Goal: Communication & Community: Answer question/provide support

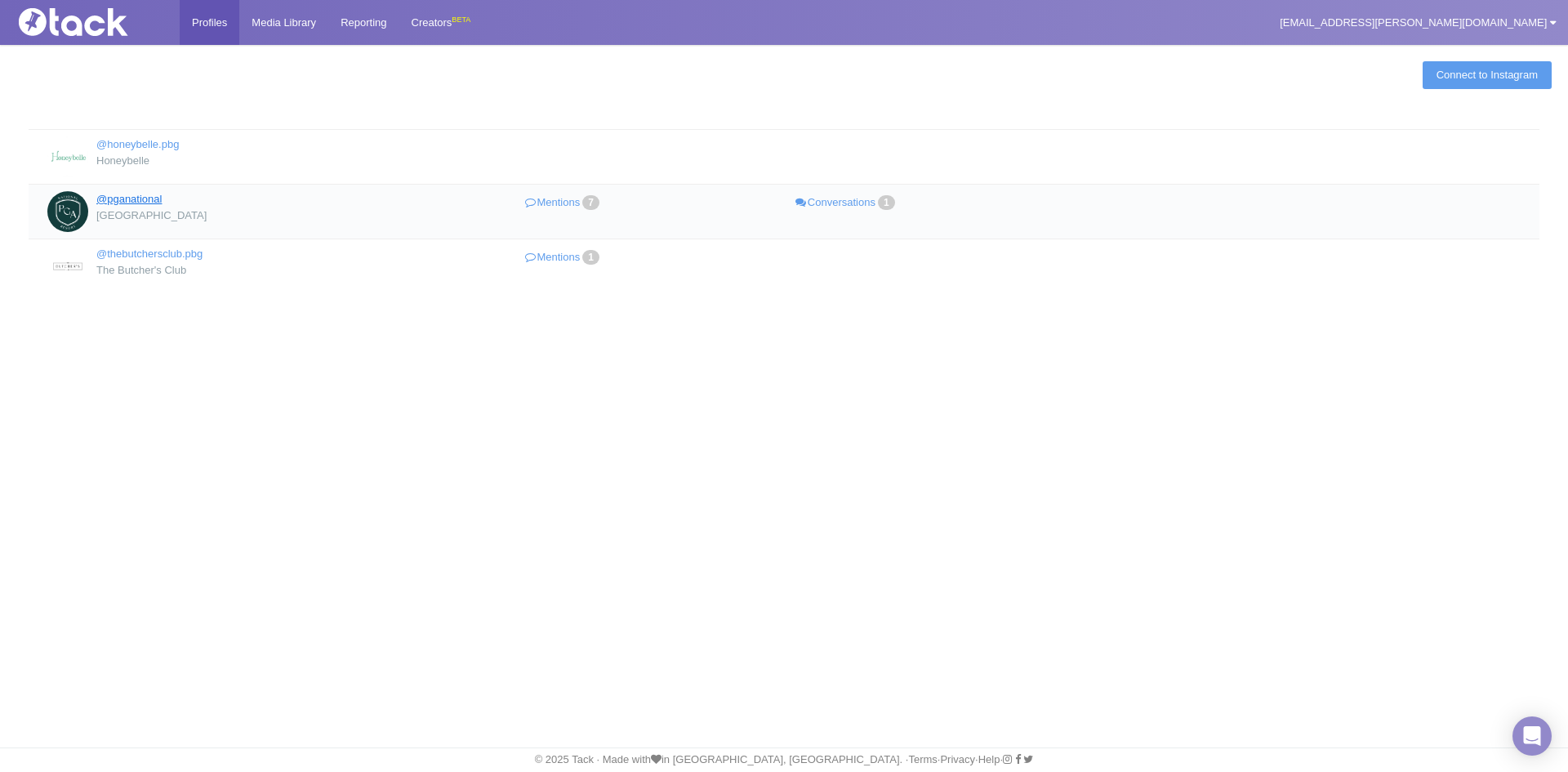
click at [149, 193] on link "@pganational" at bounding box center [129, 199] width 66 height 12
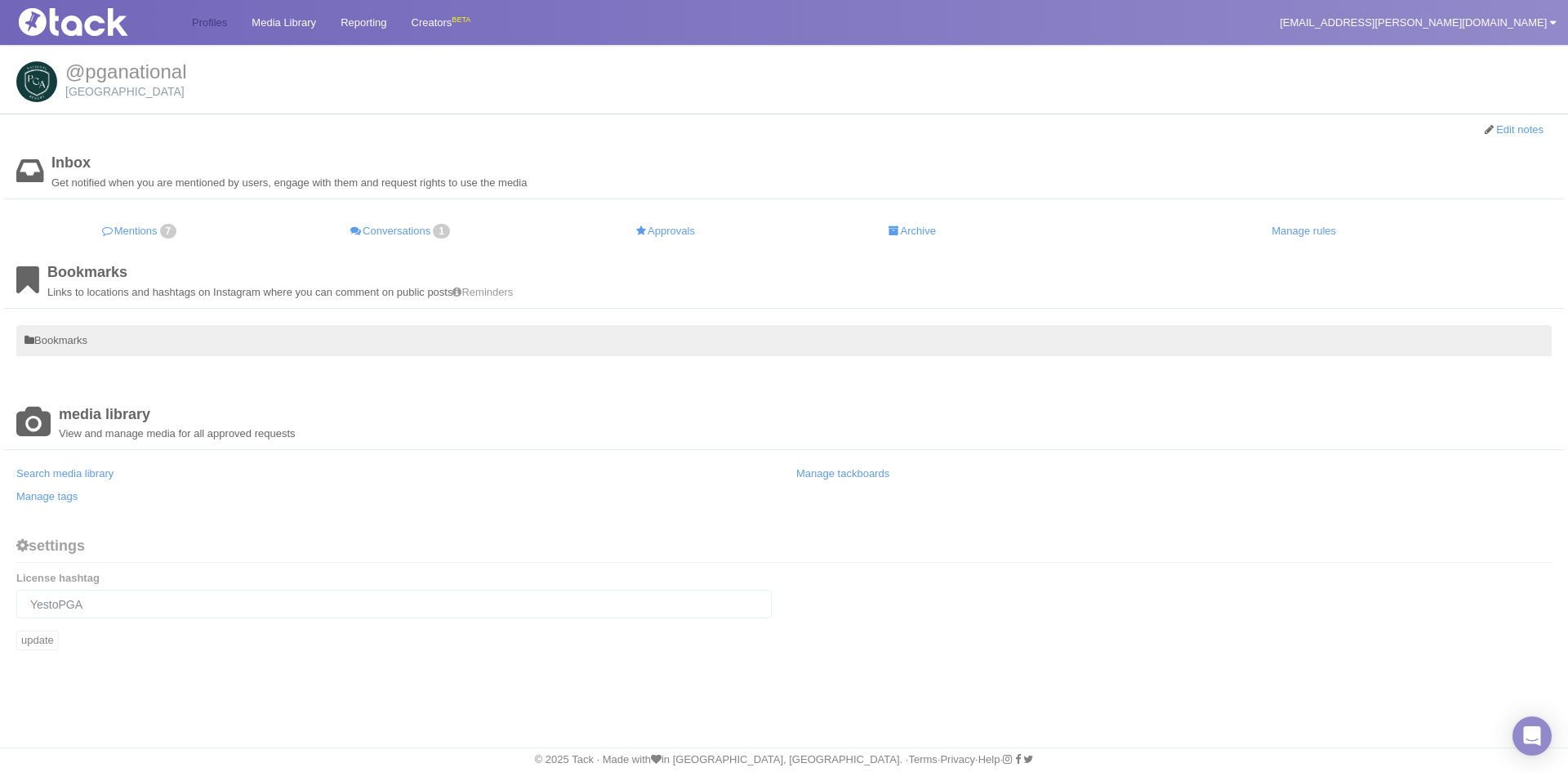
click at [218, 19] on link "Profiles" at bounding box center [210, 22] width 60 height 45
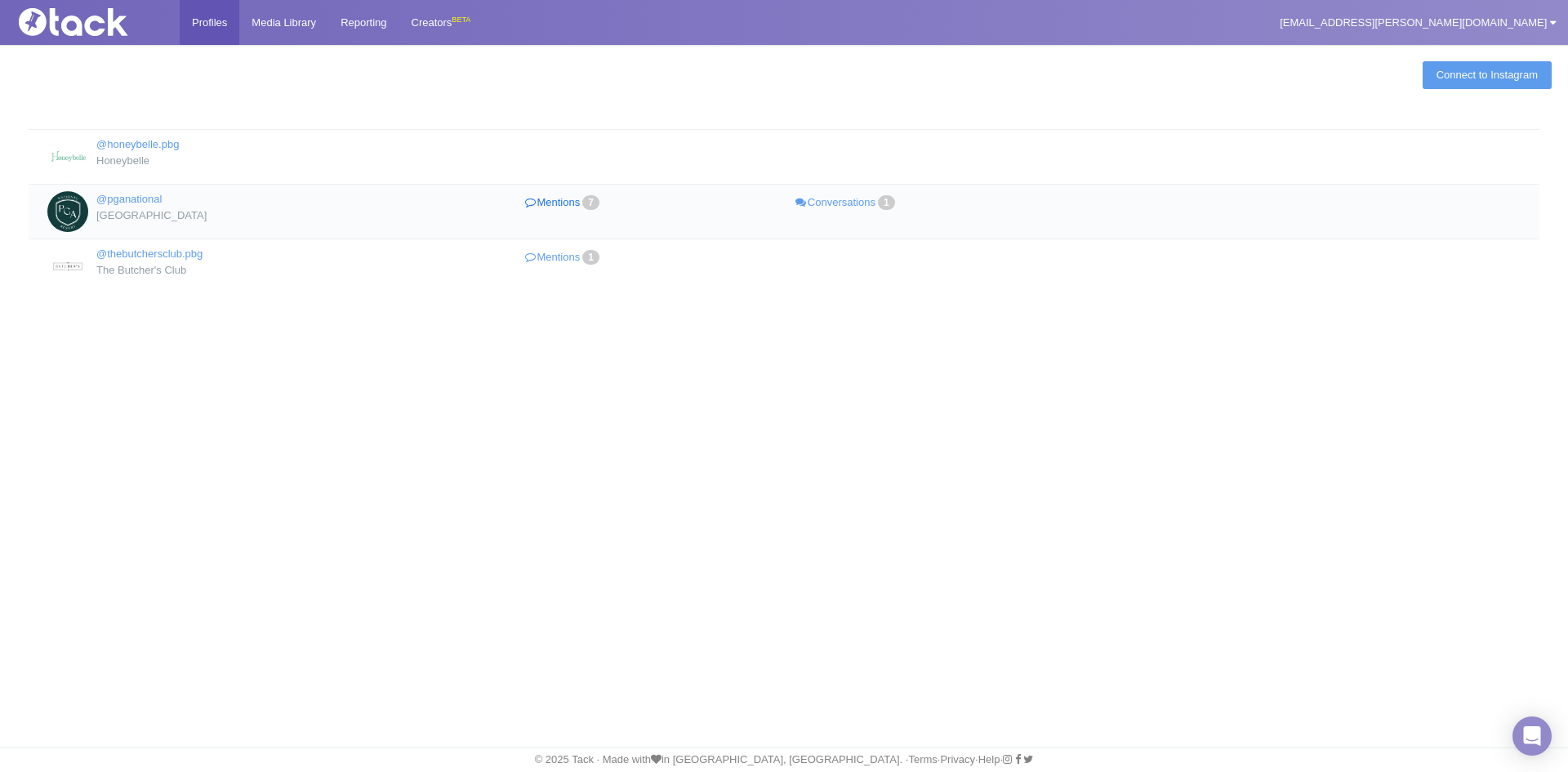
click at [570, 200] on link "Mentions 7" at bounding box center [563, 203] width 283 height 24
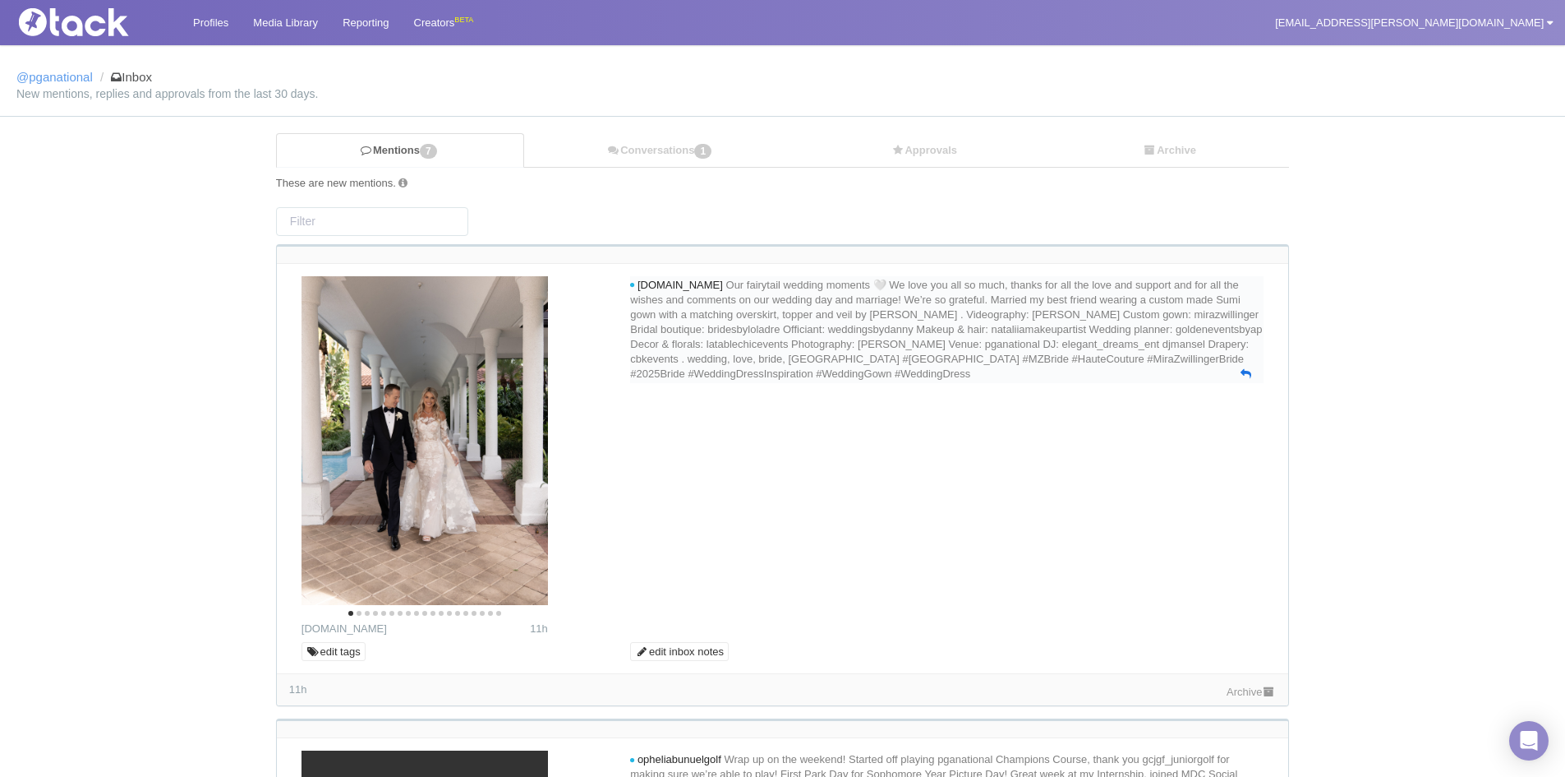
click at [1242, 379] on icon at bounding box center [1246, 373] width 11 height 11
click at [972, 417] on textarea at bounding box center [946, 409] width 625 height 49
click at [872, 412] on textarea "Congratulations! What a beautiful day✨💍" at bounding box center [946, 409] width 625 height 49
click at [858, 410] on textarea "Congratulations! What a beautiful day✨💍" at bounding box center [946, 409] width 625 height 49
click at [910, 422] on textarea "Congratulations! What a beautiful day✨💍" at bounding box center [946, 409] width 625 height 49
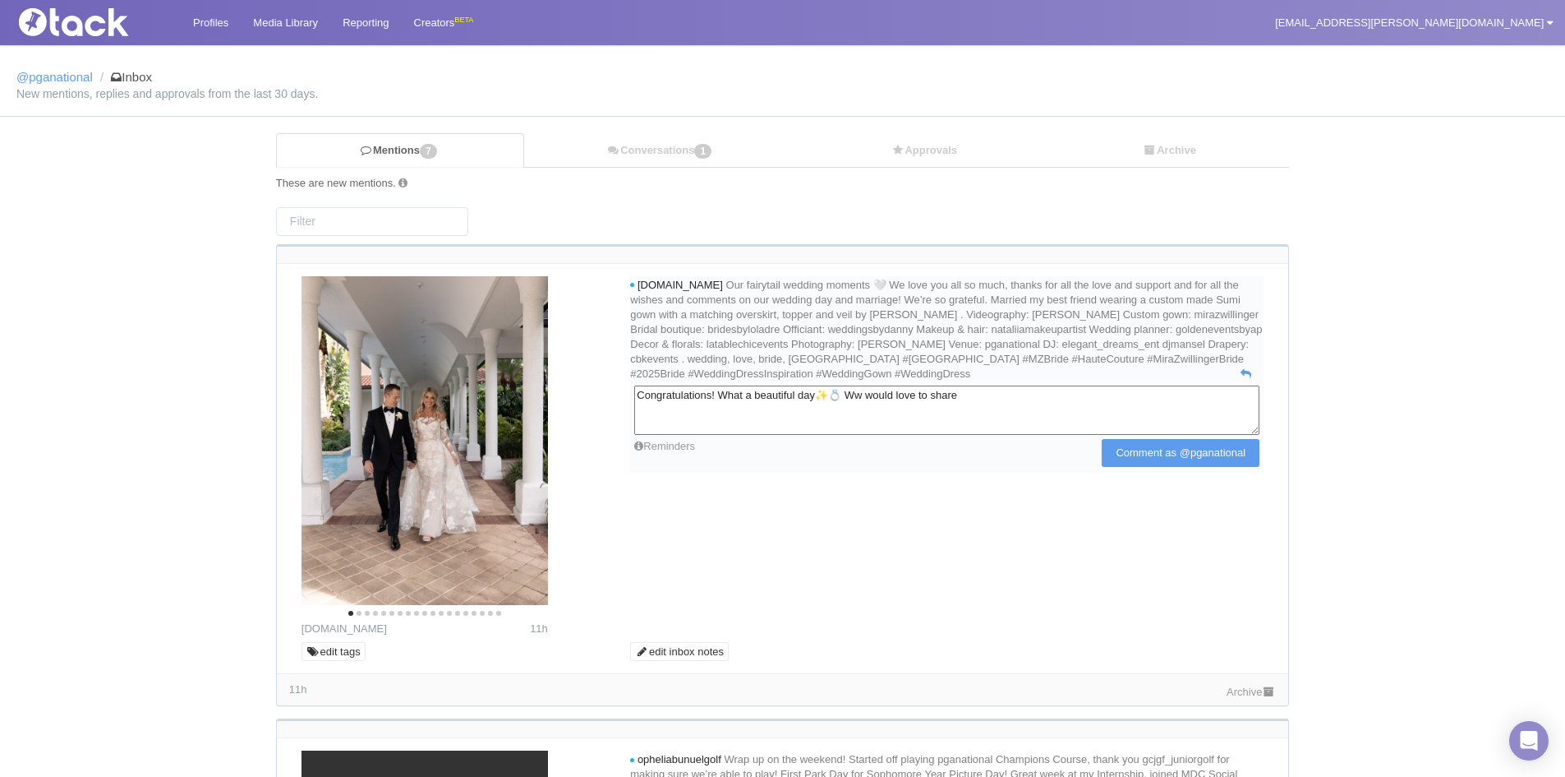
click at [889, 411] on textarea "Congratulations! What a beautiful day✨💍 Ww would love to share" at bounding box center [946, 409] width 625 height 49
click at [889, 413] on textarea "Congratulations! What a beautiful day✨💍 Ww would love to share" at bounding box center [946, 409] width 625 height 49
click at [892, 408] on textarea "Congratulations! What a beautiful day✨💍 Ww would love to share" at bounding box center [946, 409] width 625 height 49
click at [1079, 423] on textarea "Congratulations! What a beautiful day✨💍 We would love to share" at bounding box center [946, 409] width 625 height 49
click at [1035, 410] on textarea "Congratulations! What a beautiful day✨💍 We would love to share thesephhotos" at bounding box center [946, 409] width 625 height 49
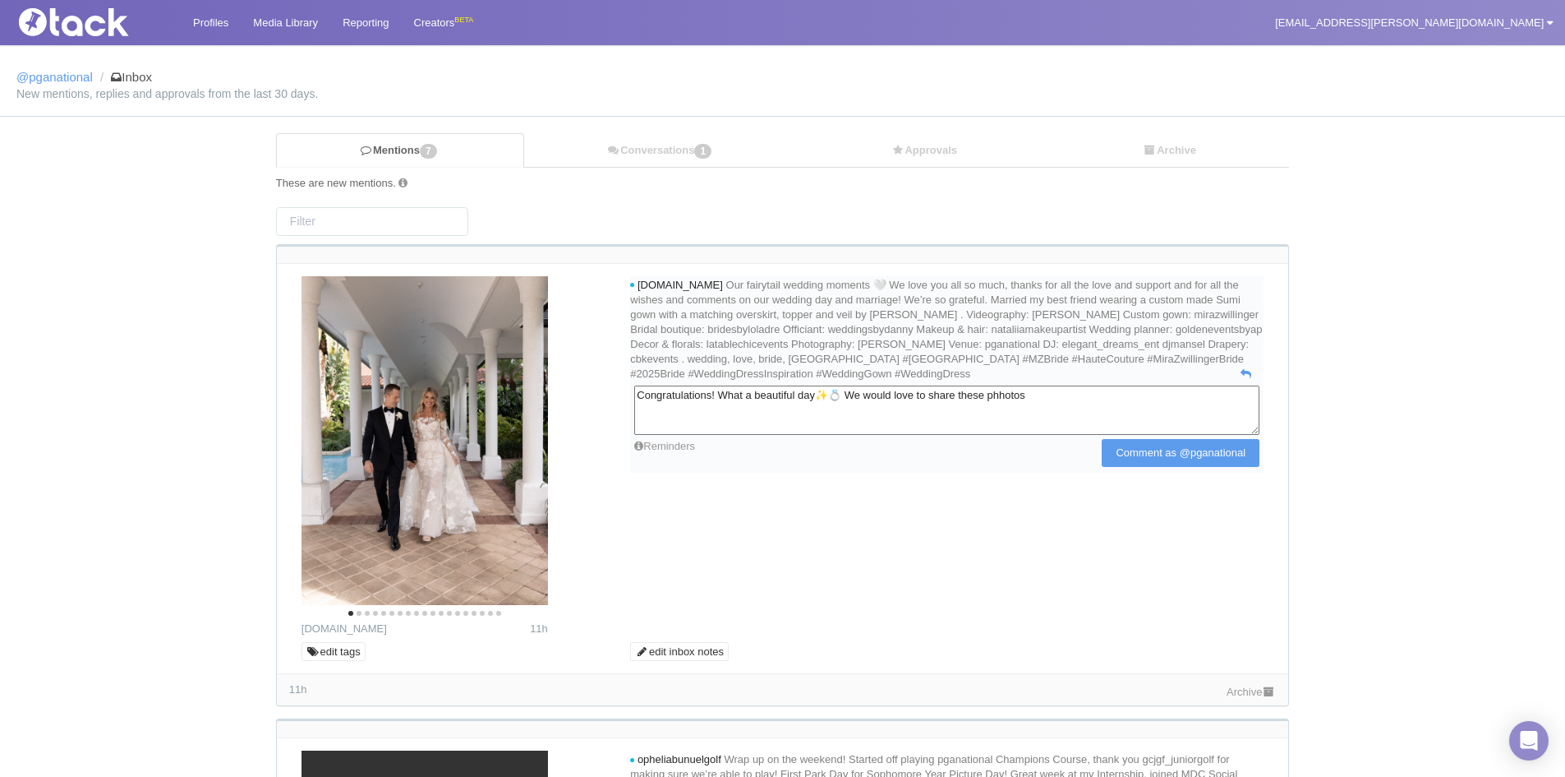
click at [1052, 410] on textarea "Congratulations! What a beautiful day✨💍 We would love to share these phhotos" at bounding box center [946, 409] width 625 height 49
click at [1098, 412] on textarea "Congratulations! What a beautiful day✨💍 We would love to share these photos" at bounding box center [946, 409] width 625 height 49
type textarea "Congratulations! What a beautiful day✨💍 We would love to share these photos wit…"
click at [1175, 467] on input "Comment as @pganational" at bounding box center [1181, 453] width 158 height 28
type input "Commenting..."
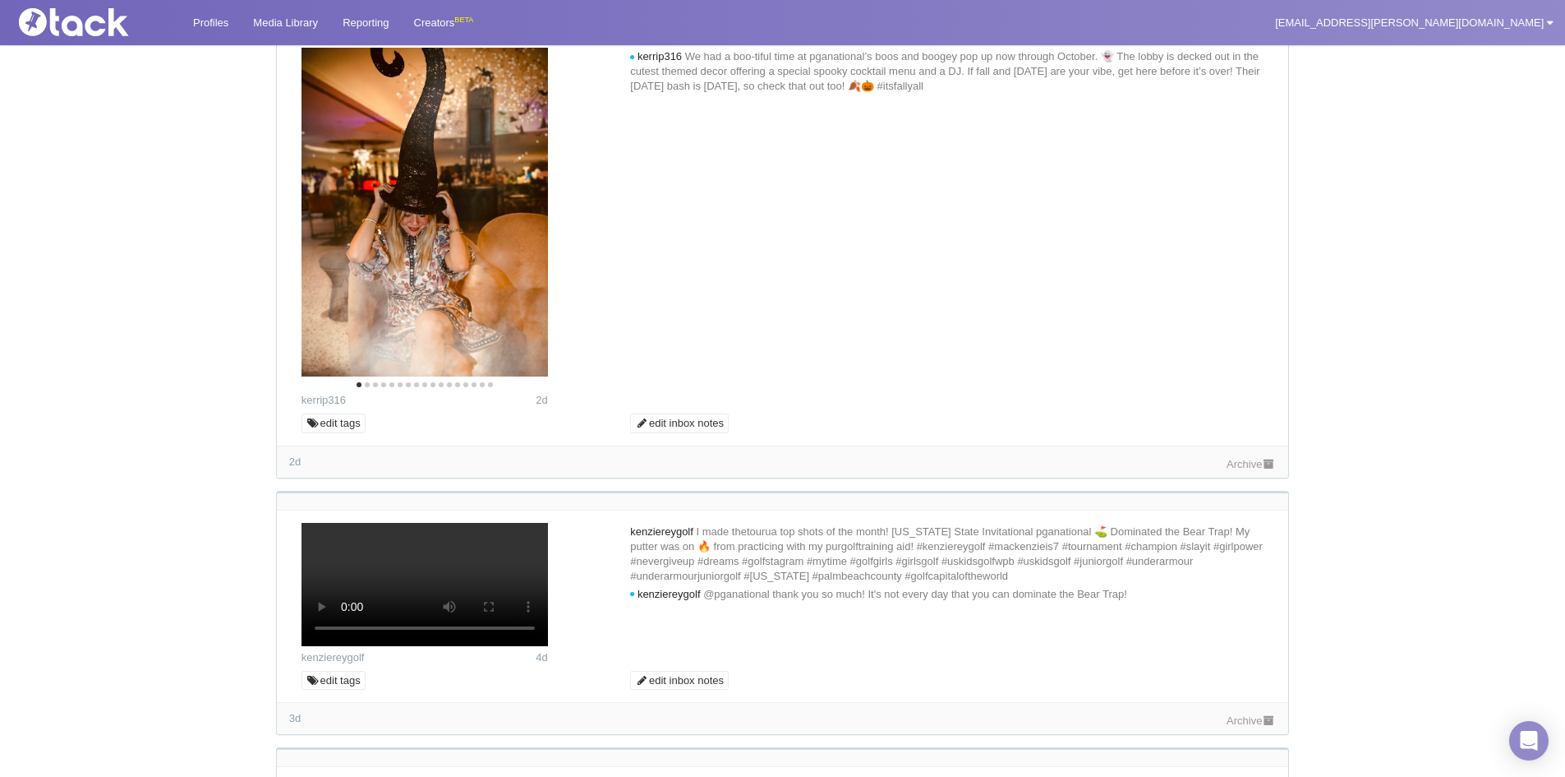
scroll to position [1233, 0]
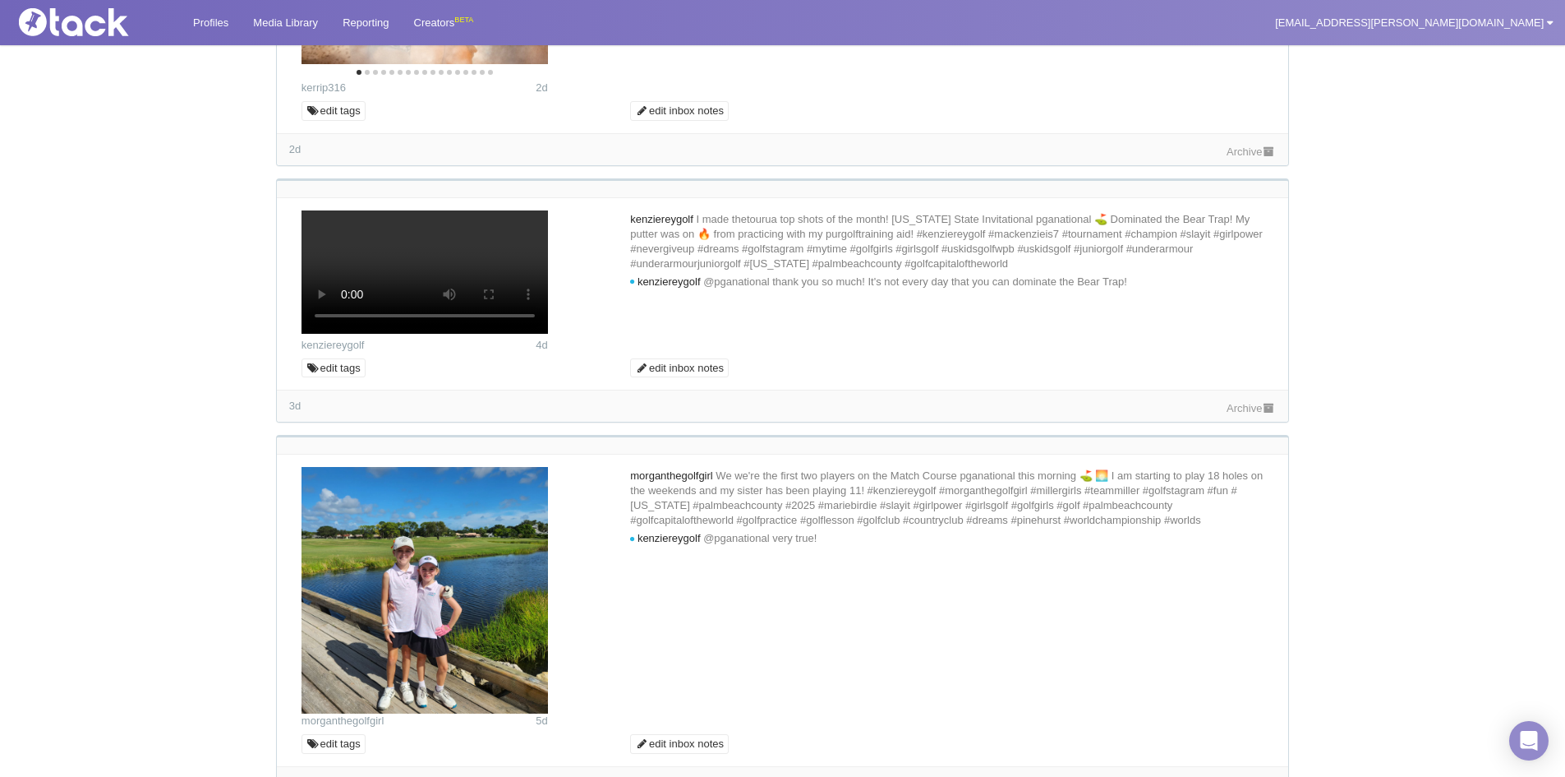
scroll to position [1644, 0]
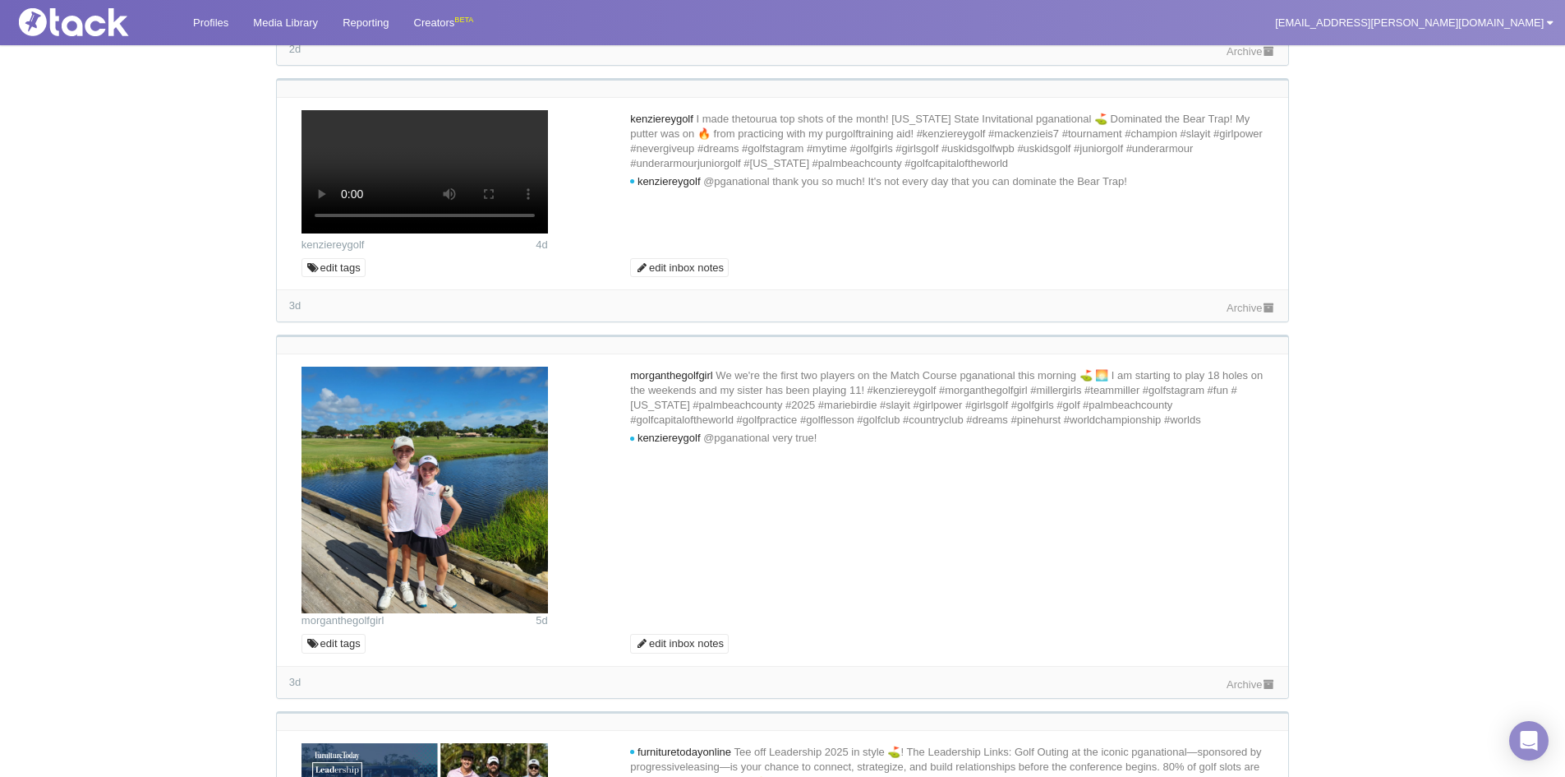
click at [1251, 58] on link "Archive" at bounding box center [1251, 51] width 49 height 12
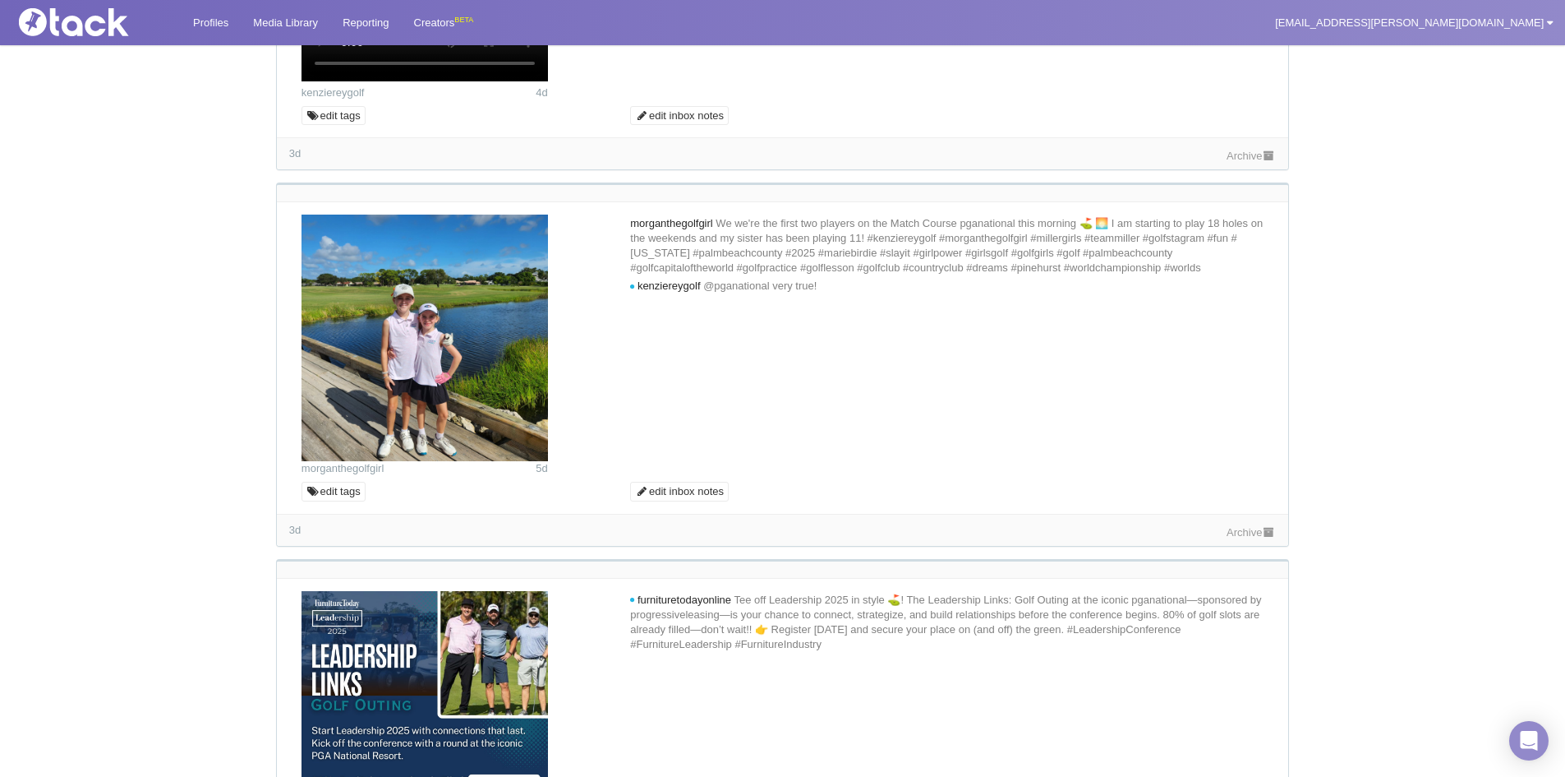
scroll to position [2137, 0]
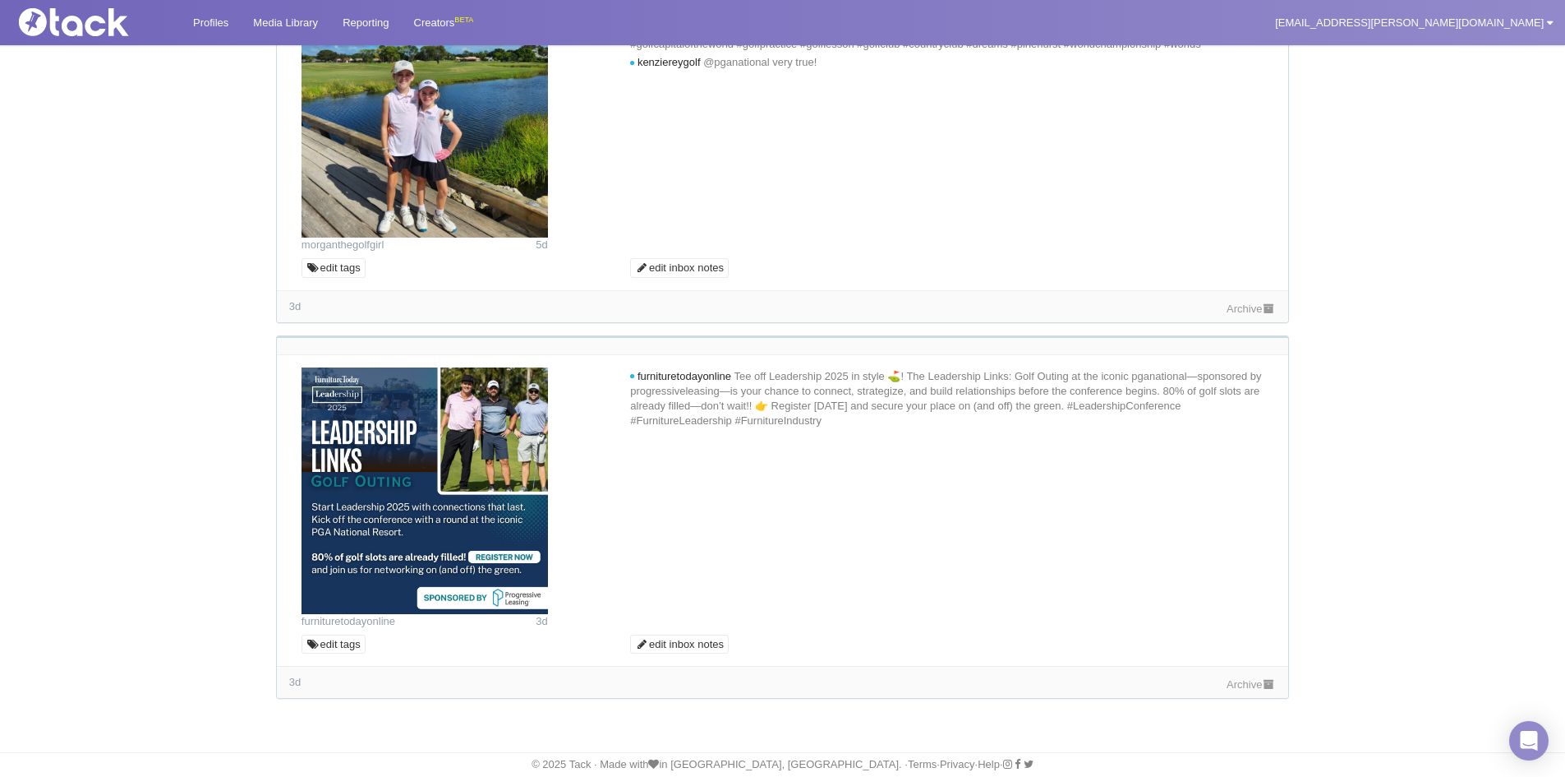
click at [1261, 315] on link "Archive" at bounding box center [1251, 308] width 49 height 12
click at [1260, 683] on link "Archive" at bounding box center [1251, 684] width 49 height 12
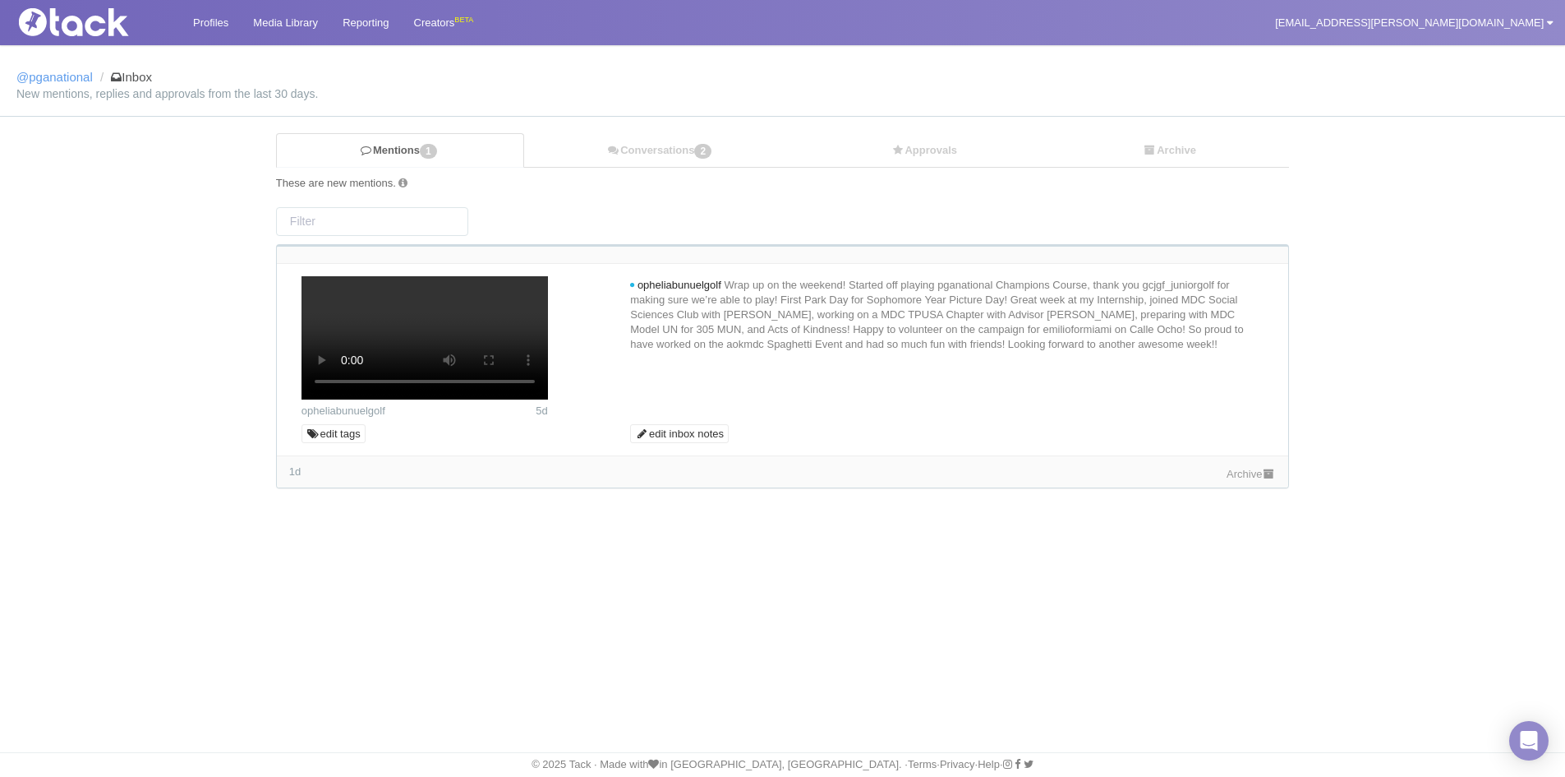
scroll to position [104, 0]
click at [1259, 480] on link "Archive" at bounding box center [1251, 474] width 49 height 12
